Goal: Communication & Community: Answer question/provide support

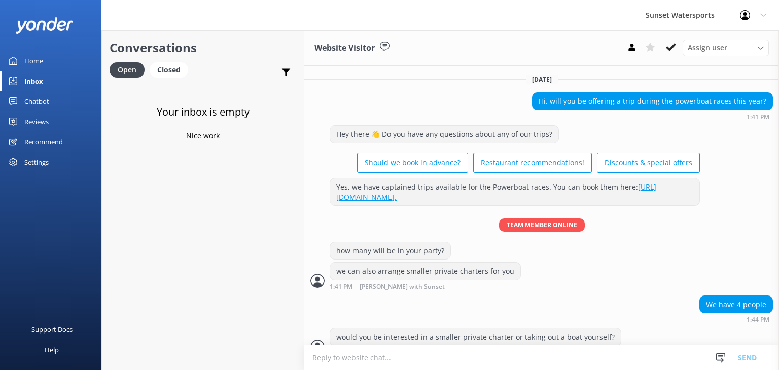
scroll to position [264, 0]
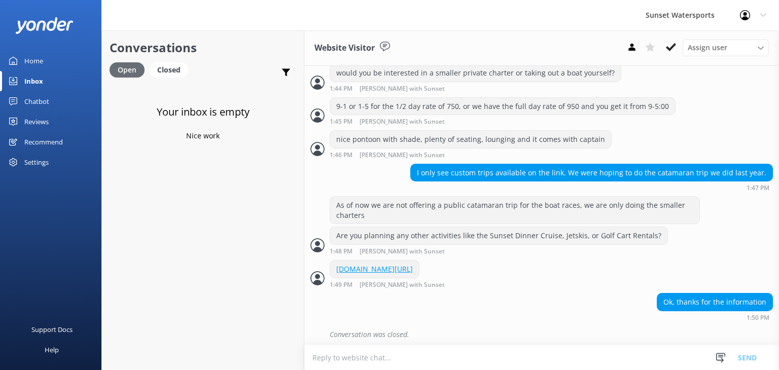
click at [121, 68] on div "Open" at bounding box center [127, 69] width 35 height 15
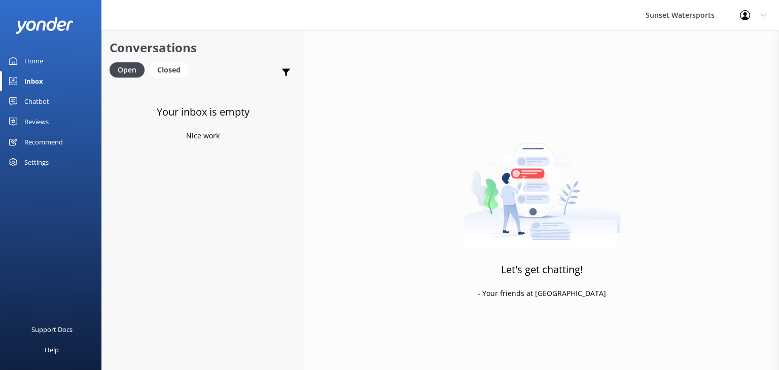
click at [38, 82] on div "Inbox" at bounding box center [33, 81] width 19 height 20
click at [122, 63] on div "Open" at bounding box center [127, 69] width 35 height 15
click at [168, 70] on div "Closed" at bounding box center [169, 69] width 39 height 15
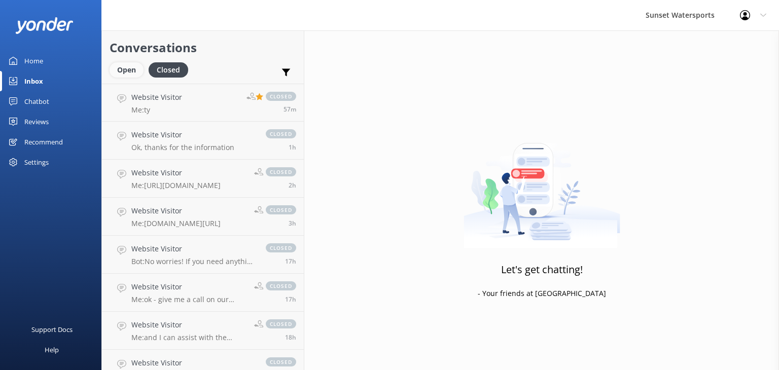
click at [127, 62] on div "Open" at bounding box center [127, 69] width 34 height 15
